Goal: Task Accomplishment & Management: Manage account settings

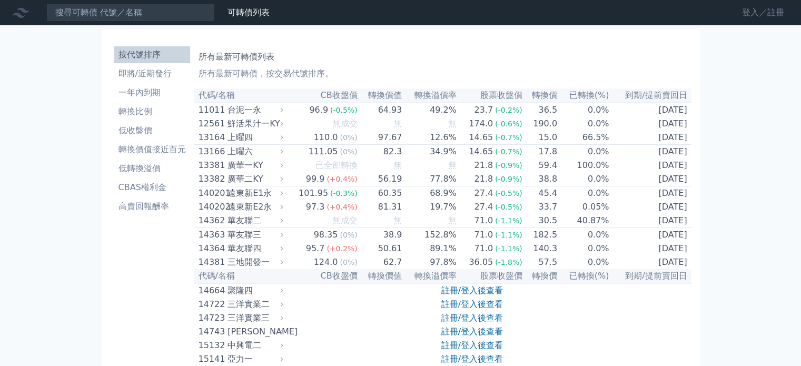
click at [745, 10] on link "登入／註冊" at bounding box center [763, 12] width 59 height 17
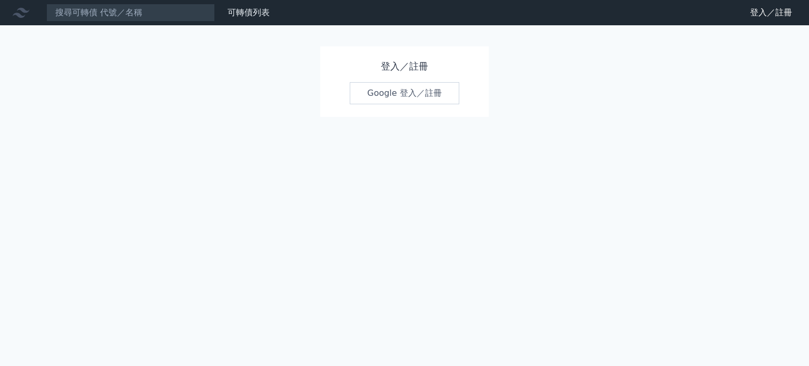
click at [401, 89] on link "Google 登入／註冊" at bounding box center [405, 93] width 110 height 22
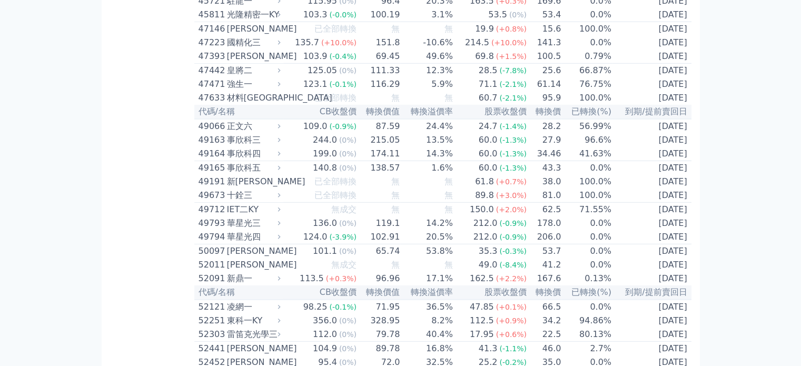
scroll to position [3266, 0]
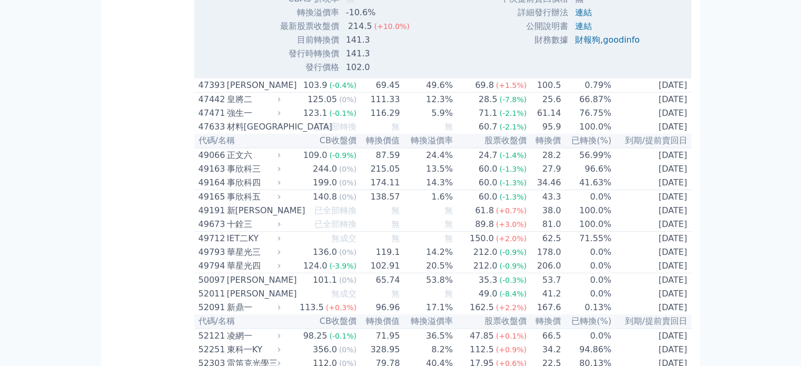
scroll to position [3372, 0]
